Goal: Task Accomplishment & Management: Complete application form

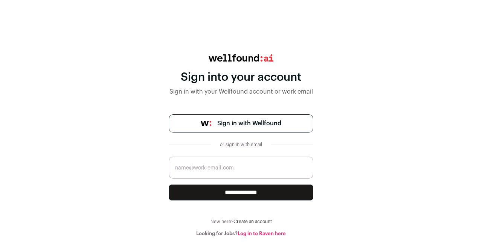
click at [274, 121] on span "Sign in with Wellfound" at bounding box center [249, 123] width 64 height 9
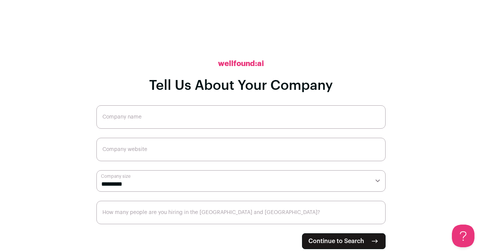
click at [241, 113] on input "Company name" at bounding box center [240, 116] width 289 height 23
type input "Premier Strategic Solutions"
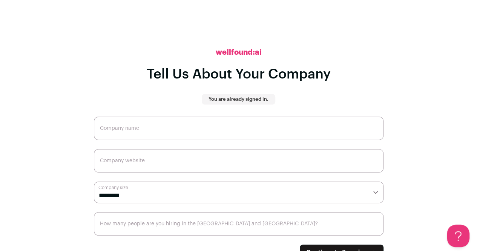
scroll to position [9, 0]
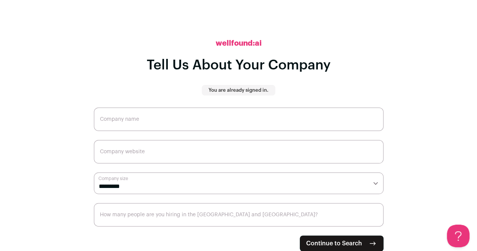
click at [246, 217] on input "How many people are you hiring in the [GEOGRAPHIC_DATA] and [GEOGRAPHIC_DATA]?" at bounding box center [238, 214] width 289 height 23
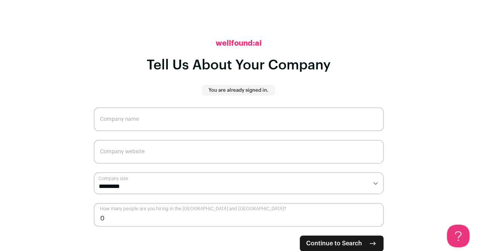
type input "0"
click at [264, 187] on select "**********" at bounding box center [238, 182] width 289 height 21
select select "*"
click at [94, 172] on select "**********" at bounding box center [238, 182] width 289 height 21
click at [219, 114] on input "Company name" at bounding box center [238, 118] width 289 height 23
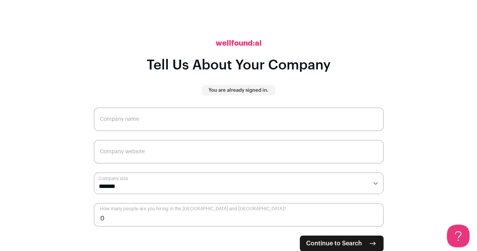
type input "p"
type input "Premier Strategic Solutions"
click at [204, 151] on input "Company website" at bounding box center [238, 151] width 289 height 23
type input "[DOMAIN_NAME]"
click at [312, 241] on span "Continue to Search" at bounding box center [334, 243] width 56 height 9
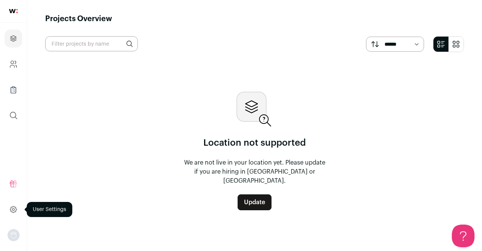
click at [9, 207] on icon at bounding box center [13, 209] width 9 height 9
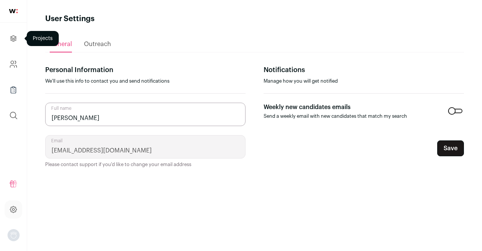
click at [14, 35] on icon "Projects" at bounding box center [13, 38] width 9 height 9
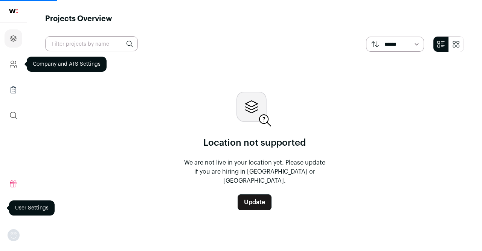
click at [16, 68] on icon "Company and ATS Settings" at bounding box center [13, 64] width 9 height 9
